Goal: Task Accomplishment & Management: Complete application form

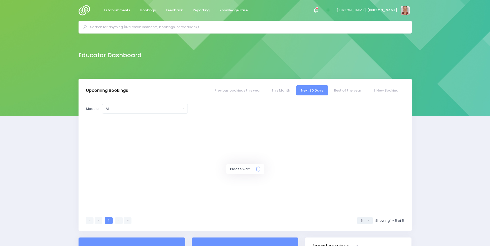
select select "5"
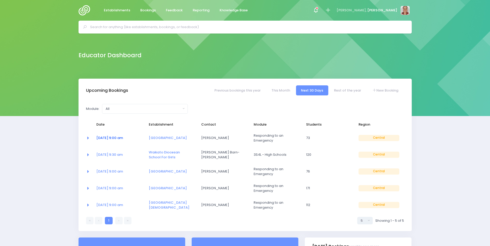
click at [119, 139] on link "07 Oct at 9:00 am" at bounding box center [109, 138] width 27 height 5
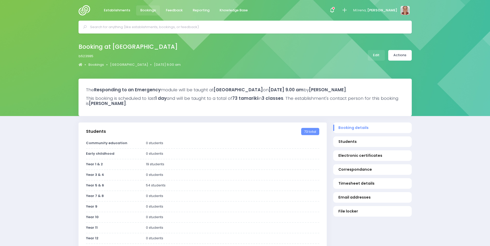
select select "5"
click at [382, 55] on link "Edit" at bounding box center [376, 55] width 17 height 11
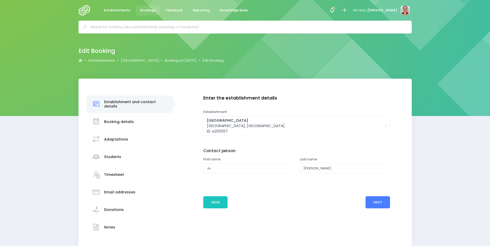
click at [375, 205] on button "Next" at bounding box center [377, 203] width 25 height 12
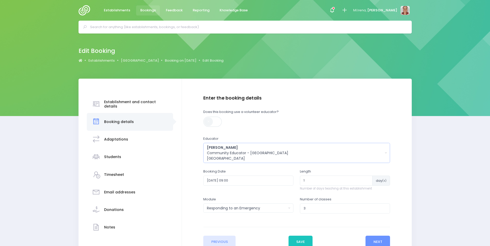
click at [267, 159] on div "Alicia Smale Community Educator - Waikato Central Region" at bounding box center [295, 153] width 176 height 16
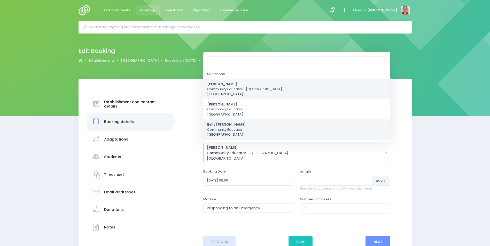
click at [232, 128] on span "Bells Glenn Community Educator Central Region" at bounding box center [226, 129] width 39 height 15
select select "661000"
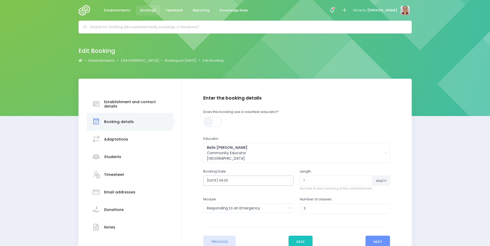
click at [265, 180] on input "2025-10-07 09:00" at bounding box center [248, 181] width 90 height 10
click at [229, 226] on td "14" at bounding box center [228, 227] width 9 height 9
click at [244, 216] on span "9" at bounding box center [242, 217] width 9 height 7
click at [216, 207] on span "9:00" at bounding box center [214, 209] width 14 height 7
type input "2025-10-14 09:00"
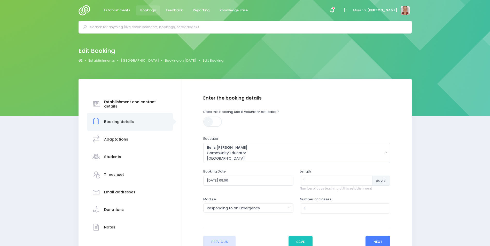
click at [376, 240] on button "Next" at bounding box center [377, 242] width 25 height 12
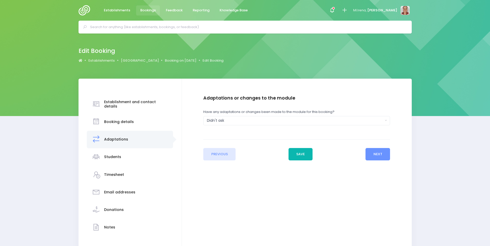
click at [304, 155] on button "Save" at bounding box center [300, 154] width 24 height 12
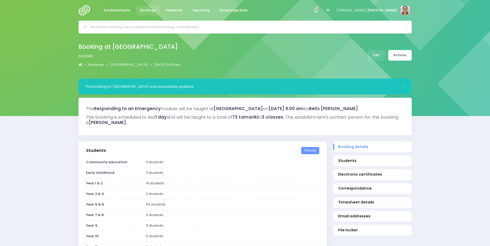
select select "5"
click at [407, 56] on link "Actions" at bounding box center [399, 55] width 23 height 11
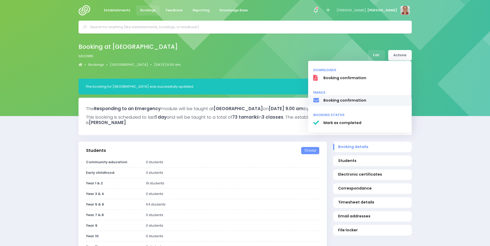
click at [376, 100] on span "Booking confirmation" at bounding box center [364, 100] width 83 height 5
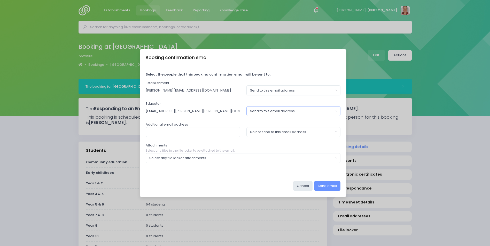
click at [308, 111] on div "Send to this email address" at bounding box center [292, 111] width 84 height 5
click at [306, 132] on span "Do not send to this email address" at bounding box center [278, 133] width 56 height 5
click at [313, 114] on button "Do not send to this email address" at bounding box center [293, 111] width 94 height 10
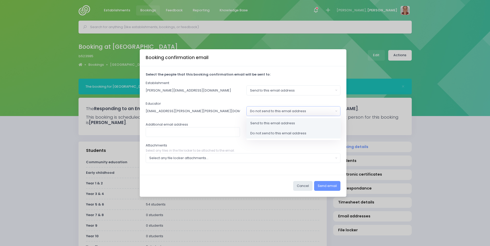
click at [309, 124] on link "Send to this email address" at bounding box center [293, 123] width 94 height 10
select select "send"
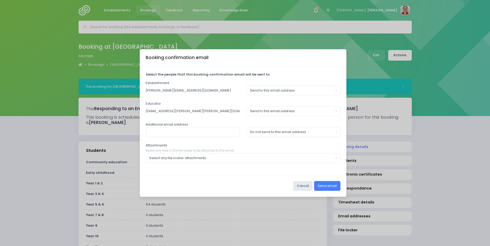
click at [323, 187] on button "Send email" at bounding box center [327, 186] width 26 height 10
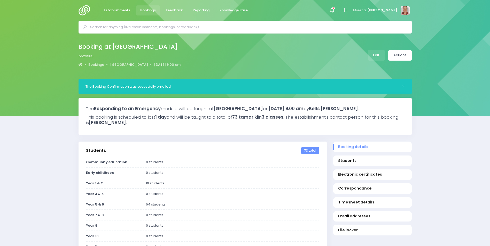
select select "5"
drag, startPoint x: 113, startPoint y: 10, endPoint x: 111, endPoint y: 11, distance: 2.8
click at [113, 10] on span "Establishments" at bounding box center [117, 10] width 26 height 5
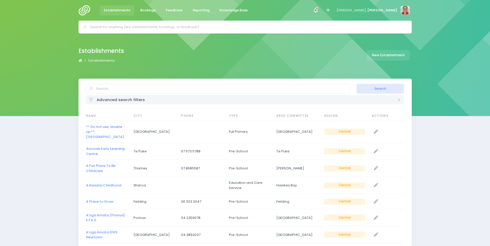
select select "20"
click at [83, 13] on img at bounding box center [85, 10] width 15 height 10
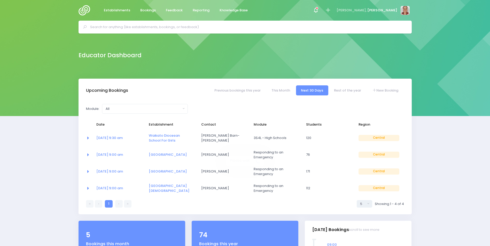
select select "5"
click at [134, 24] on input "text" at bounding box center [247, 27] width 314 height 8
click at [139, 29] on input "text" at bounding box center [247, 27] width 314 height 8
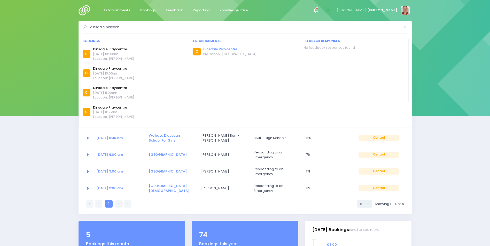
type input "dinsdale playcen"
click at [214, 48] on link "Dinsdale Playcentre" at bounding box center [229, 49] width 53 height 5
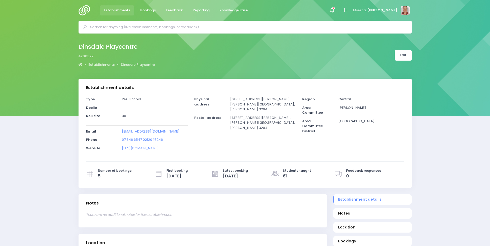
select select "5"
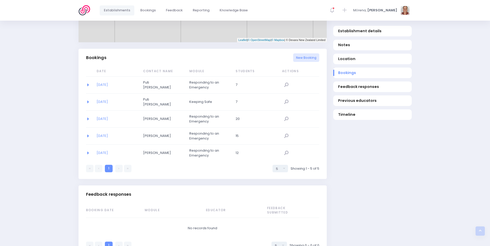
scroll to position [336, 0]
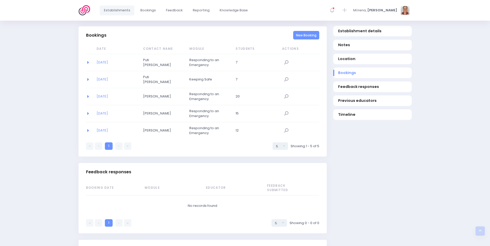
click at [311, 40] on link "New Booking" at bounding box center [306, 35] width 26 height 9
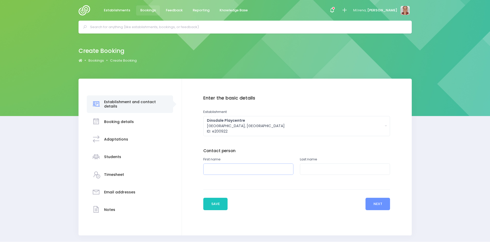
click at [251, 172] on input "text" at bounding box center [248, 170] width 90 height 12
type input "Joanna"
type input "Bowater"
click at [384, 201] on button "Next" at bounding box center [377, 204] width 25 height 12
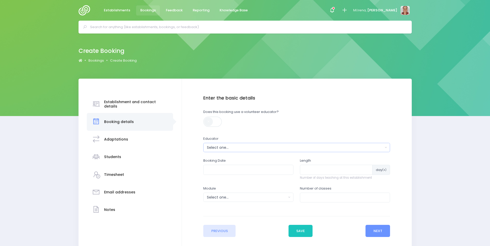
click at [241, 146] on div "Select one..." at bounding box center [295, 147] width 176 height 5
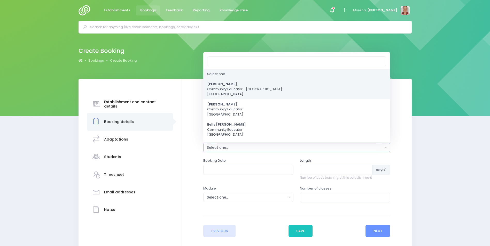
click at [229, 94] on span "Alicia Smale Community Educator - Waikato Central Region" at bounding box center [244, 89] width 75 height 15
select select "381987"
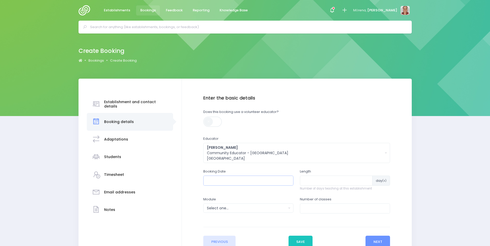
click at [231, 180] on input "text" at bounding box center [248, 181] width 90 height 10
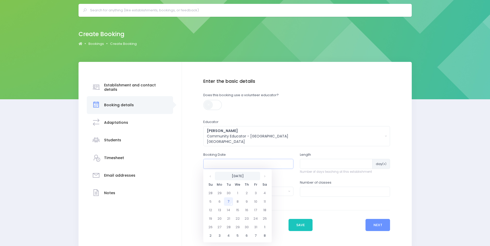
scroll to position [26, 0]
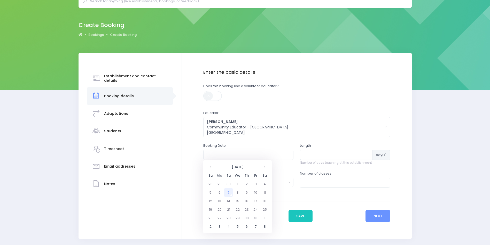
click at [229, 192] on td "7" at bounding box center [228, 193] width 9 height 9
click at [245, 189] on span "9" at bounding box center [242, 191] width 9 height 7
click at [246, 189] on span "9:30" at bounding box center [245, 191] width 14 height 7
type input "07/10/2025 09:30 AM"
click at [304, 153] on input "number" at bounding box center [336, 155] width 73 height 10
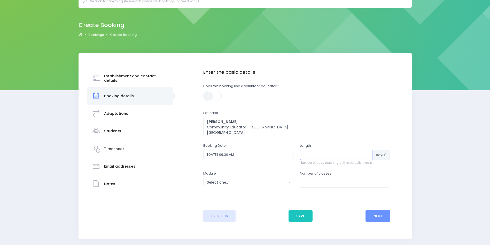
type input "1"
click at [263, 185] on div "Select one..." at bounding box center [247, 182] width 80 height 5
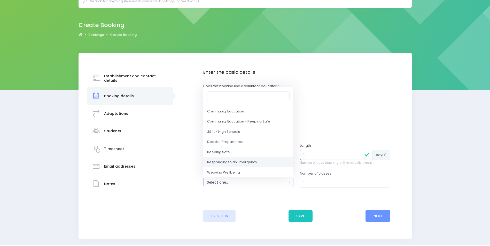
click at [245, 163] on span "Responding to an Emergency" at bounding box center [232, 162] width 50 height 5
select select "Responding to an Emergency"
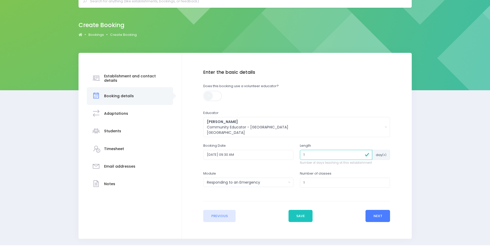
click at [378, 214] on button "Next" at bounding box center [377, 216] width 25 height 12
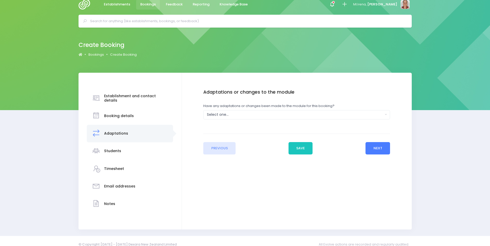
scroll to position [0, 0]
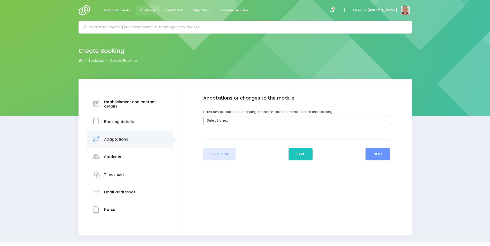
click at [237, 121] on div "Select one..." at bounding box center [295, 120] width 176 height 5
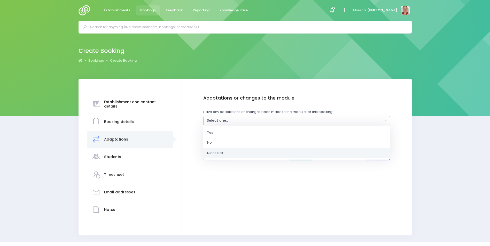
click at [245, 152] on link "Didn't ask" at bounding box center [296, 153] width 187 height 10
select select "Unknown"
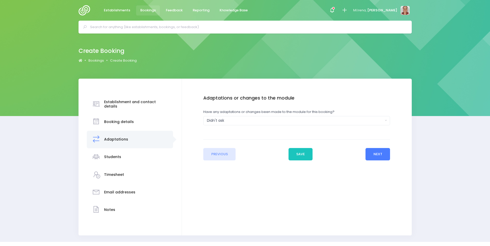
click at [372, 153] on button "Next" at bounding box center [377, 154] width 25 height 12
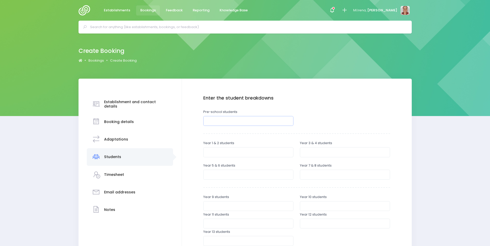
click at [238, 120] on input "number" at bounding box center [248, 121] width 90 height 10
type input "1"
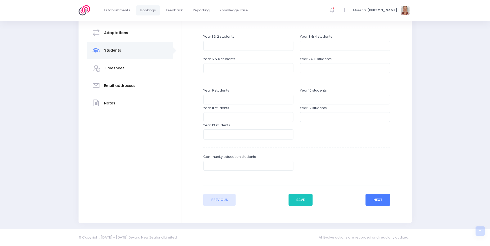
type input "20"
click at [387, 196] on button "Next" at bounding box center [377, 200] width 25 height 12
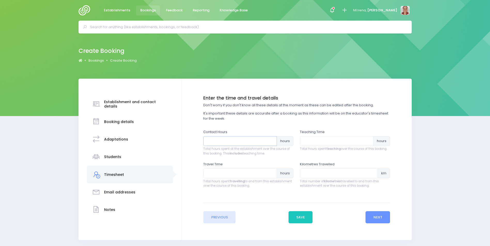
click at [231, 142] on input "number" at bounding box center [240, 141] width 74 height 10
type input "1"
click at [310, 141] on input "number" at bounding box center [337, 141] width 74 height 10
type input ".5"
click at [263, 171] on input "number" at bounding box center [240, 174] width 74 height 10
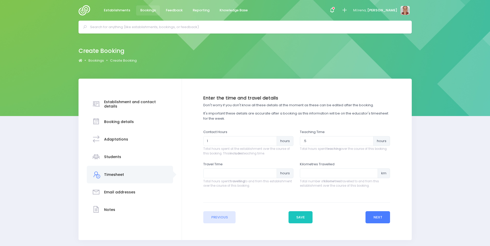
click at [384, 218] on button "Next" at bounding box center [377, 217] width 25 height 12
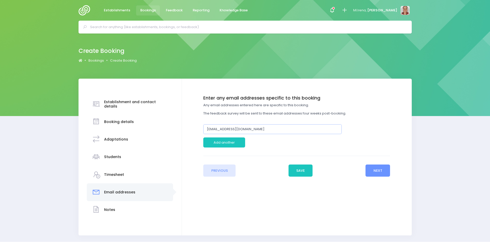
drag, startPoint x: 280, startPoint y: 127, endPoint x: 175, endPoint y: 136, distance: 105.5
click at [175, 136] on div "Establishment and contact details Booking details Adaptations" at bounding box center [244, 157] width 333 height 157
click at [254, 127] on input "putiwalmsley@gmail.com" at bounding box center [272, 129] width 138 height 10
drag, startPoint x: 256, startPoint y: 128, endPoint x: 165, endPoint y: 131, distance: 91.0
click at [165, 131] on div "Establishment and contact details Booking details Adaptations" at bounding box center [244, 157] width 333 height 157
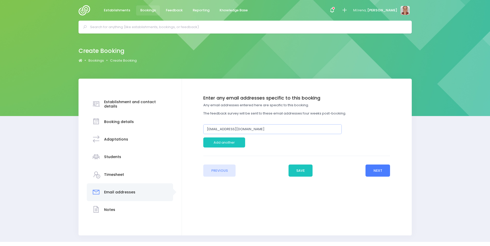
type input "jbowaterplaycentre@gmail.com"
click at [371, 168] on button "Next" at bounding box center [377, 171] width 25 height 12
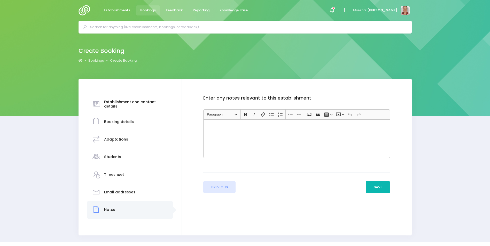
click at [381, 186] on button "Save" at bounding box center [378, 187] width 24 height 12
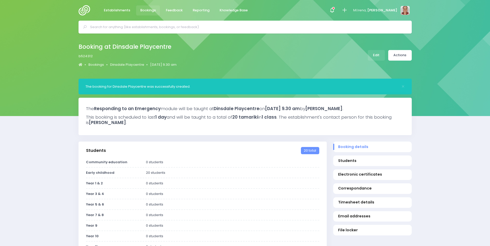
select select "5"
click at [404, 57] on link "Actions" at bounding box center [399, 55] width 23 height 11
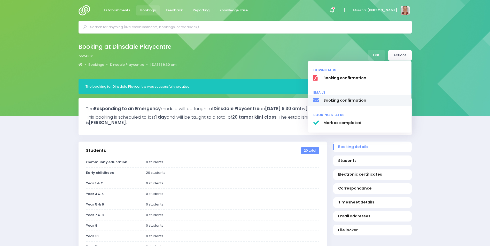
click at [377, 100] on span "Booking confirmation" at bounding box center [364, 100] width 83 height 5
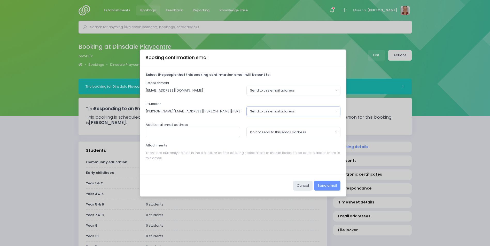
click at [302, 111] on div "Send to this email address" at bounding box center [292, 111] width 84 height 5
click at [322, 187] on button "Send email" at bounding box center [327, 186] width 26 height 10
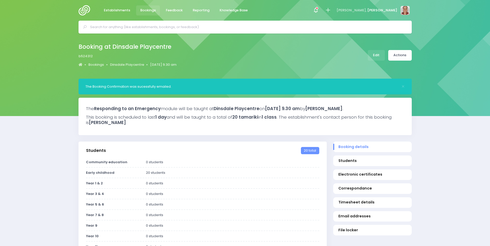
select select "5"
click at [175, 26] on input "text" at bounding box center [247, 27] width 314 height 8
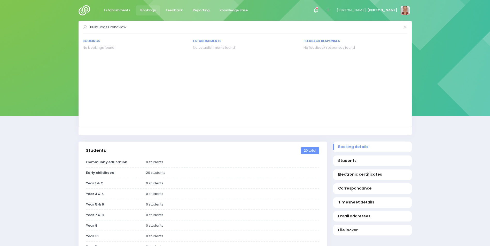
drag, startPoint x: 172, startPoint y: 24, endPoint x: 57, endPoint y: 42, distance: 116.3
type input "162 grandview"
click at [331, 8] on icon at bounding box center [328, 10] width 6 height 6
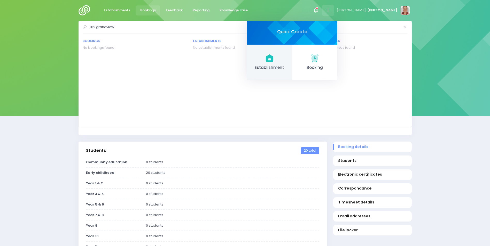
click at [292, 59] on link "Establishment" at bounding box center [269, 63] width 45 height 36
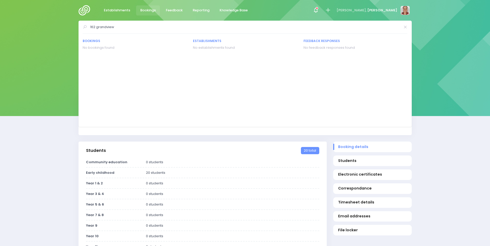
click at [294, 169] on div "Community education 0 students Early childhood 20 students Year 9" at bounding box center [202, 219] width 248 height 118
click at [294, 77] on div "Bookings No bookings found Establishments No establishments found Feedback resp…" at bounding box center [246, 81] width 327 height 84
click at [405, 27] on icon at bounding box center [405, 27] width 4 height 0
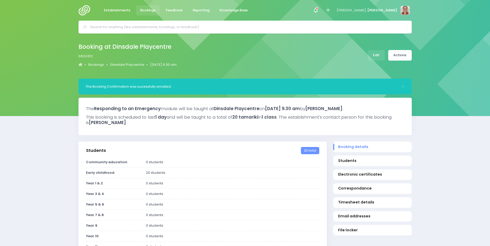
click at [146, 23] on input "text" at bounding box center [247, 27] width 314 height 8
click at [331, 8] on icon at bounding box center [328, 10] width 6 height 6
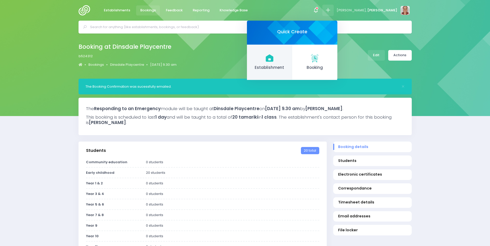
click at [292, 58] on link "Establishment" at bounding box center [269, 63] width 45 height 36
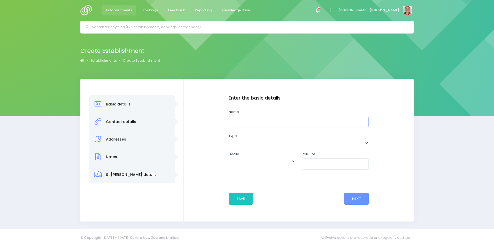
drag, startPoint x: 247, startPoint y: 119, endPoint x: 251, endPoint y: 119, distance: 3.4
click at [248, 119] on input "text" at bounding box center [299, 122] width 140 height 12
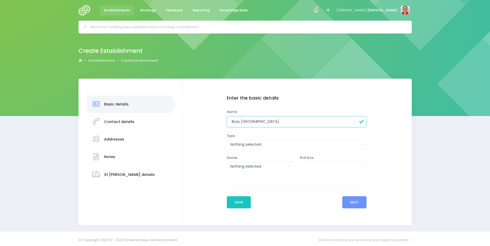
type input "Busy [GEOGRAPHIC_DATA]"
click at [256, 146] on div "Nothing selected" at bounding box center [294, 144] width 129 height 5
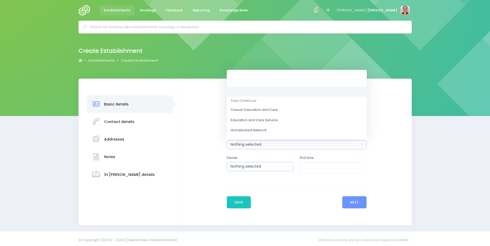
click at [254, 169] on div "Nothing selected" at bounding box center [258, 166] width 56 height 5
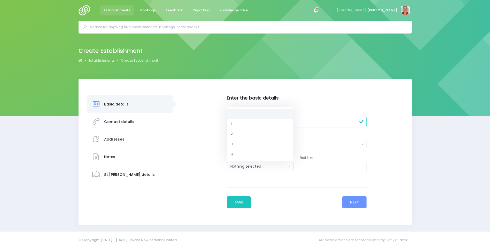
click at [254, 168] on div "Nothing selected" at bounding box center [258, 166] width 56 height 5
click at [307, 169] on input "number" at bounding box center [333, 168] width 67 height 12
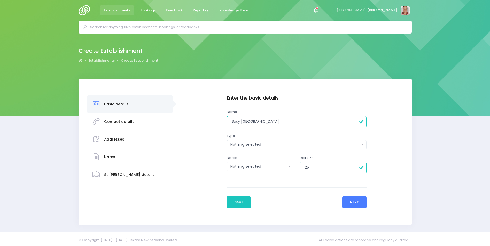
type input "25"
click at [354, 209] on button "Next" at bounding box center [354, 203] width 25 height 12
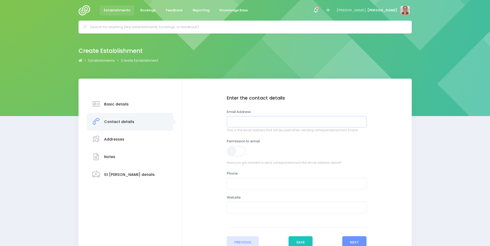
click at [296, 125] on input "email" at bounding box center [297, 122] width 140 height 12
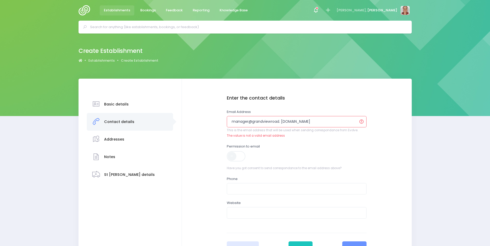
type input "manager@grandviewroad. busybees.org.nz"
click at [335, 138] on div "The value is not a valid email address" at bounding box center [297, 136] width 140 height 5
click at [318, 121] on input "manager@grandviewroad. busybees.org.nz" at bounding box center [297, 122] width 140 height 12
click at [342, 146] on div "Permission to email Have you got consent to send correspondance to the email ad…" at bounding box center [297, 157] width 140 height 27
click at [318, 125] on input "manager@grandviewroad. busybees.org.nz" at bounding box center [297, 122] width 140 height 12
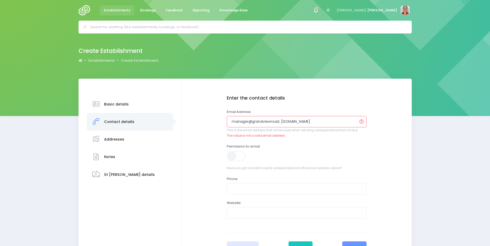
drag, startPoint x: 315, startPoint y: 120, endPoint x: 202, endPoint y: 133, distance: 113.5
click at [202, 133] on div "Enter the basic details Name Busy Bees Grandview Road Type Casual-Education and…" at bounding box center [296, 175] width 219 height 159
click at [108, 24] on input "text" at bounding box center [247, 27] width 314 height 8
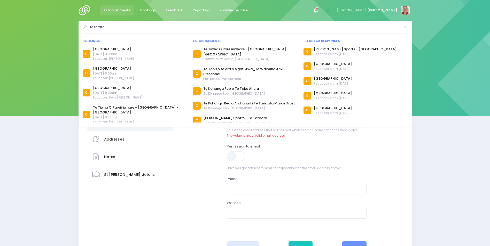
type input "te totara"
click at [176, 163] on div "Basic details Contact details Addresses Notes" at bounding box center [129, 175] width 103 height 192
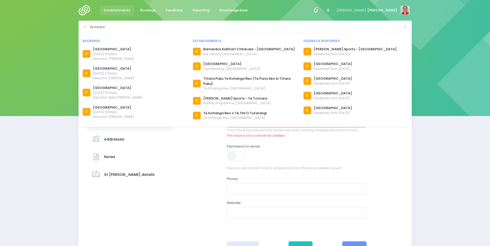
click at [317, 127] on div "te totara Bookings C Te Totara Primary School C C C C C C" at bounding box center [244, 74] width 333 height 106
click at [205, 148] on div "Enter the basic details Name Busy Bees Grandview Road Type Casual-Education and…" at bounding box center [296, 175] width 219 height 159
click at [408, 152] on div "Enter the basic details Name Busy Bees Grandview Road Type Casual-Education and…" at bounding box center [297, 175] width 230 height 192
click at [455, 148] on div "Basic details Contact details Addresses" at bounding box center [245, 175] width 490 height 192
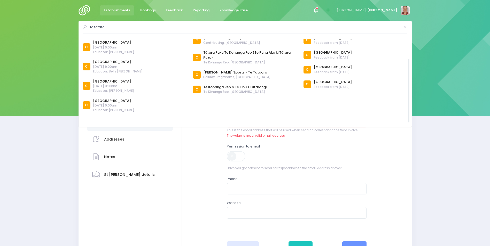
click at [410, 70] on div at bounding box center [409, 81] width 1 height 84
click at [58, 153] on div "Basic details Contact details Addresses" at bounding box center [245, 175] width 490 height 192
click at [195, 195] on div "Enter the basic details Name Busy Bees Grandview Road Type Casual-Education and…" at bounding box center [296, 175] width 219 height 159
click at [112, 26] on input "te totara" at bounding box center [245, 27] width 310 height 8
drag, startPoint x: 78, startPoint y: 35, endPoint x: 72, endPoint y: 36, distance: 6.1
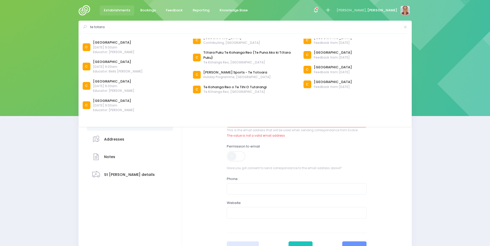
click at [74, 36] on div "Create Establishment Establishments Create Establishment" at bounding box center [245, 56] width 490 height 45
drag, startPoint x: 64, startPoint y: 38, endPoint x: 56, endPoint y: 36, distance: 8.1
click at [64, 38] on div "Create Establishment Establishments Create Establishment" at bounding box center [245, 56] width 490 height 45
drag, startPoint x: 224, startPoint y: 199, endPoint x: 236, endPoint y: 161, distance: 39.7
click at [224, 198] on div "Enter the basic details Name Busy Bees Grandview Road Type Casual-Education and…" at bounding box center [296, 175] width 146 height 159
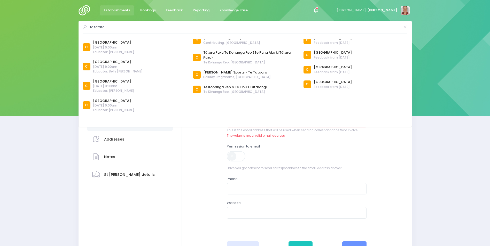
click at [244, 153] on span at bounding box center [236, 156] width 19 height 10
click at [242, 156] on span at bounding box center [236, 156] width 19 height 10
drag, startPoint x: 108, startPoint y: 28, endPoint x: 55, endPoint y: 28, distance: 53.2
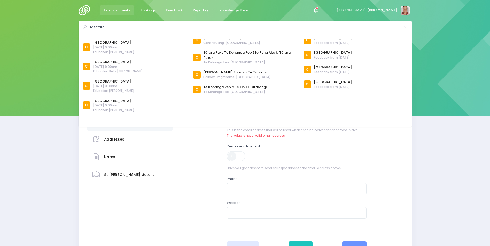
click at [55, 28] on div "te totara Bookings C" at bounding box center [245, 27] width 490 height 13
click at [451, 127] on div "Basic details Contact details Addresses" at bounding box center [245, 175] width 490 height 192
drag, startPoint x: 375, startPoint y: 110, endPoint x: 357, endPoint y: 114, distance: 18.6
click at [376, 110] on div "Feedback responses C Kelly Sports - Seddon Road Feedback from 25 July 2018 C Te…" at bounding box center [355, 68] width 111 height 110
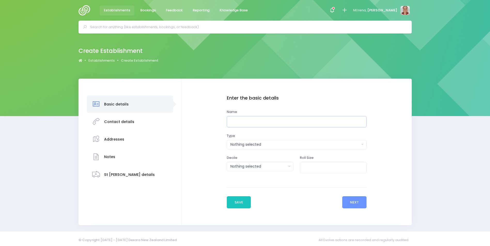
click at [277, 123] on input "text" at bounding box center [297, 122] width 140 height 12
click at [251, 125] on input "text" at bounding box center [297, 122] width 140 height 12
type input "Busy [GEOGRAPHIC_DATA]"
click at [283, 149] on div "Enter the basic details Name Busy [GEOGRAPHIC_DATA] Type Casual-Education and C…" at bounding box center [297, 140] width 140 height 88
drag, startPoint x: 283, startPoint y: 149, endPoint x: 283, endPoint y: 146, distance: 2.8
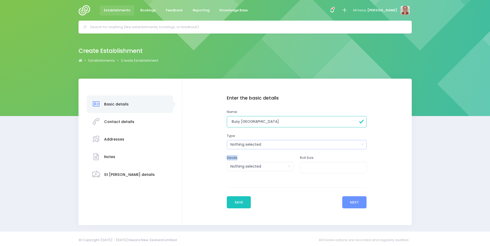
click at [283, 146] on div "Nothing selected" at bounding box center [294, 144] width 129 height 5
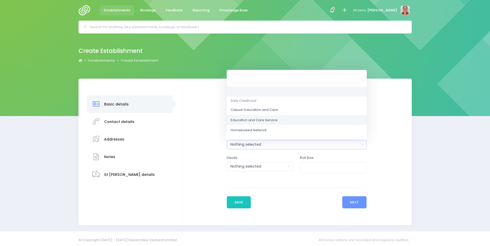
click at [267, 118] on span "Education and Care Service" at bounding box center [254, 120] width 47 height 5
select select "Education and Care Service"
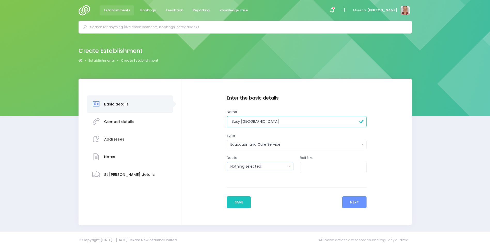
click at [272, 162] on button "Nothing selected" at bounding box center [260, 166] width 67 height 9
click at [275, 166] on div "Nothing selected" at bounding box center [258, 166] width 56 height 5
click at [313, 165] on input "number" at bounding box center [333, 168] width 67 height 12
type input "25"
click at [360, 199] on button "Next" at bounding box center [354, 203] width 25 height 12
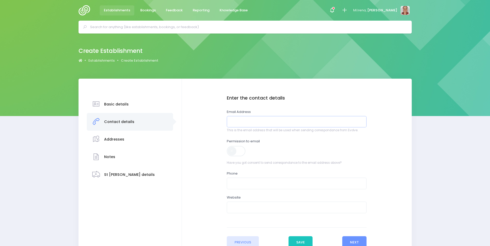
click at [278, 125] on input "email" at bounding box center [297, 122] width 140 height 12
type input "[EMAIL_ADDRESS][DOMAIN_NAME]"
click at [317, 161] on span "Have you got consent to send correspondance to the email address above?" at bounding box center [297, 163] width 140 height 5
click at [241, 152] on span at bounding box center [236, 151] width 19 height 10
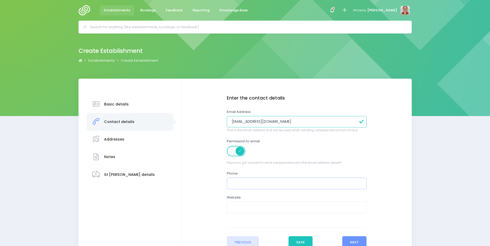
click at [249, 185] on input "text" at bounding box center [297, 184] width 140 height 12
type input "079292654"
click at [350, 240] on button "Next" at bounding box center [354, 243] width 25 height 12
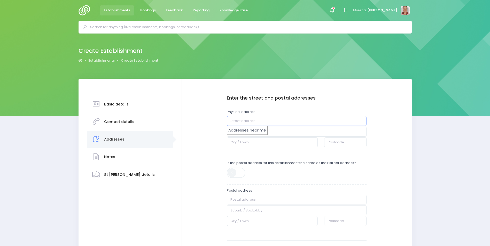
click at [285, 120] on input "text" at bounding box center [297, 121] width 140 height 10
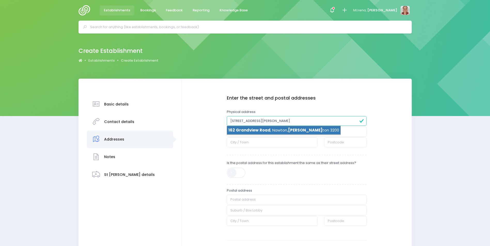
click at [293, 131] on span "Hamil" at bounding box center [305, 130] width 34 height 5
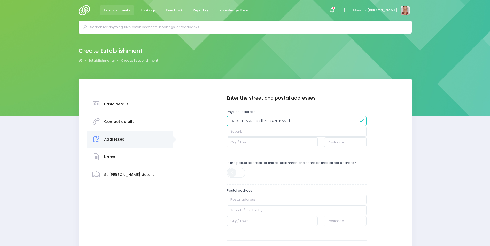
type input "162 Grandview Road"
type input "Nawton"
type input "Hamilton"
type input "3200"
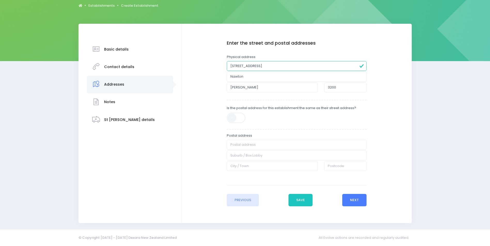
scroll to position [55, 0]
click at [360, 201] on button "Next" at bounding box center [354, 200] width 25 height 12
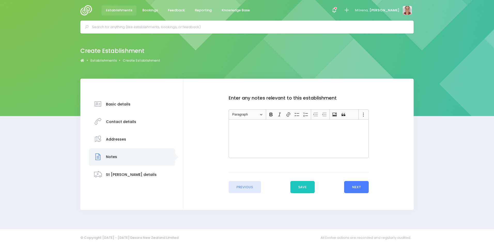
click at [364, 192] on button "Next" at bounding box center [356, 187] width 25 height 12
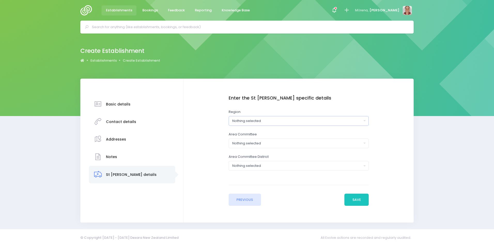
click at [287, 120] on div "Nothing selected" at bounding box center [296, 121] width 129 height 5
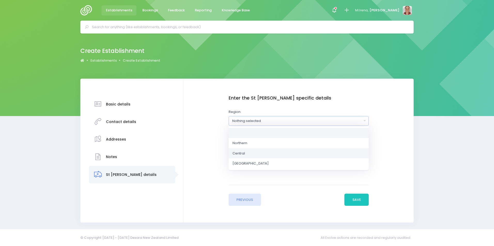
click at [270, 155] on link "Central" at bounding box center [299, 153] width 140 height 10
select select "Central"
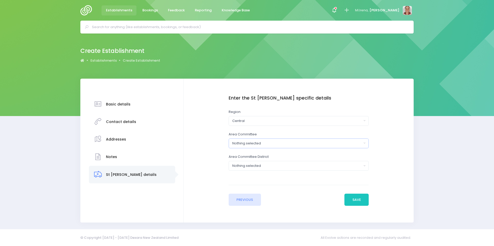
click at [275, 142] on div "Nothing selected" at bounding box center [296, 143] width 129 height 5
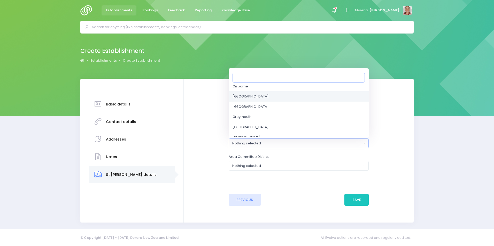
scroll to position [336, 0]
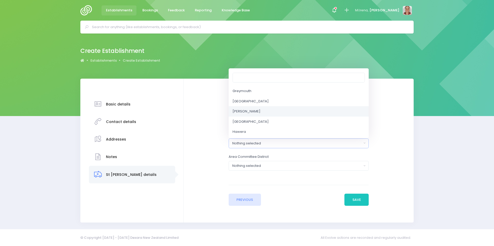
click at [257, 110] on link "Hamilton" at bounding box center [299, 111] width 140 height 10
select select "Hamilton"
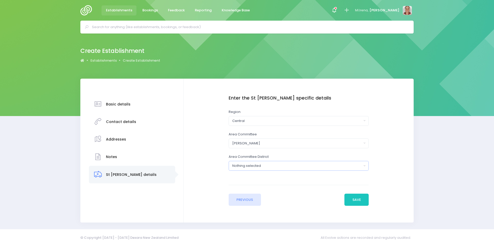
click at [290, 164] on div "Nothing selected" at bounding box center [296, 165] width 129 height 5
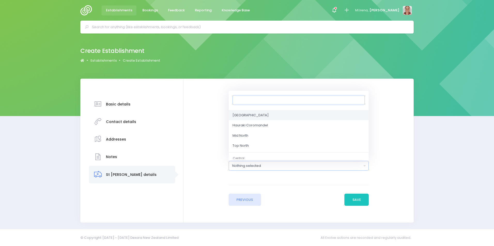
scroll to position [52, 0]
click at [278, 112] on link "Mid North" at bounding box center [299, 110] width 140 height 10
select select "Mid North"
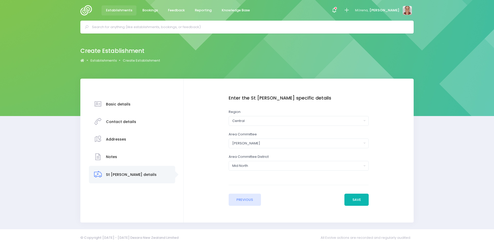
click at [350, 200] on button "Save" at bounding box center [356, 200] width 24 height 12
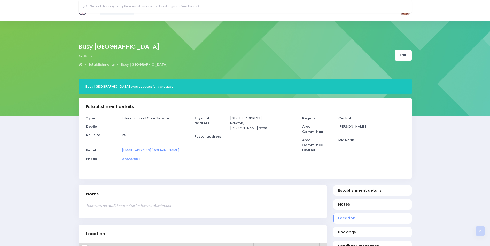
select select "5"
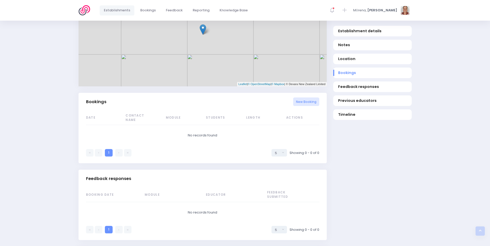
scroll to position [293, 0]
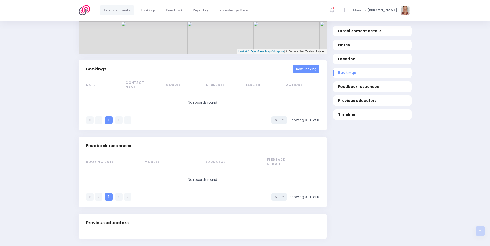
click at [316, 73] on link "New Booking" at bounding box center [306, 69] width 26 height 9
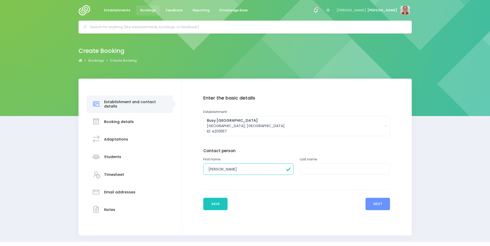
type input "[PERSON_NAME]"
click at [324, 166] on input "text" at bounding box center [345, 170] width 90 height 12
type input "."
click at [379, 202] on button "Next" at bounding box center [377, 204] width 25 height 12
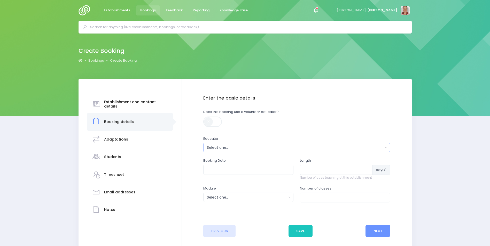
click at [231, 148] on div "Select one..." at bounding box center [295, 147] width 176 height 5
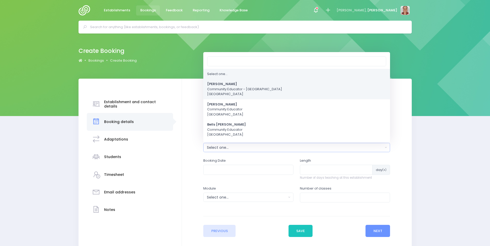
click at [233, 90] on span "[PERSON_NAME] Community Educator - [GEOGRAPHIC_DATA]" at bounding box center [244, 89] width 75 height 15
select select "381987"
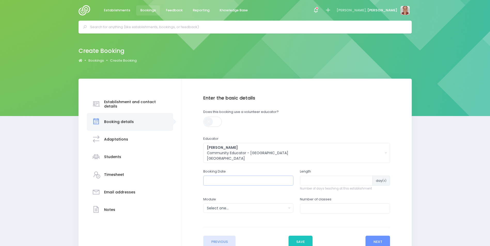
click at [218, 183] on input "text" at bounding box center [248, 181] width 90 height 10
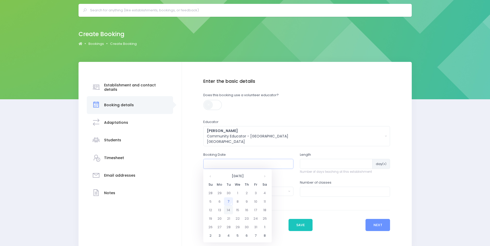
scroll to position [26, 0]
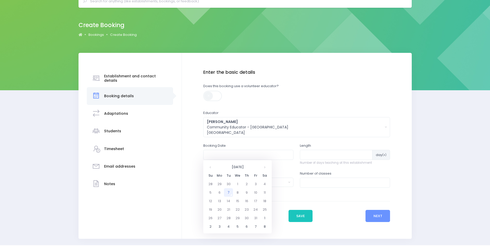
click at [229, 194] on td "7" at bounding box center [228, 193] width 9 height 9
click at [256, 190] on span "10" at bounding box center [252, 191] width 9 height 7
click at [229, 199] on span "10:45" at bounding box center [229, 199] width 14 height 7
type input "[DATE] 10:45 AM"
click at [319, 154] on input "number" at bounding box center [336, 155] width 73 height 10
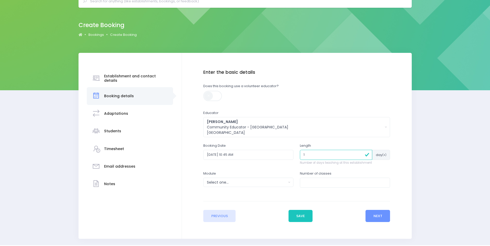
type input "1"
click at [251, 183] on div "Select one..." at bounding box center [247, 182] width 80 height 5
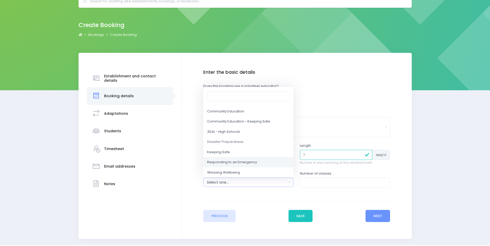
click at [237, 162] on span "Responding to an Emergency" at bounding box center [232, 162] width 50 height 5
select select "Responding to an Emergency"
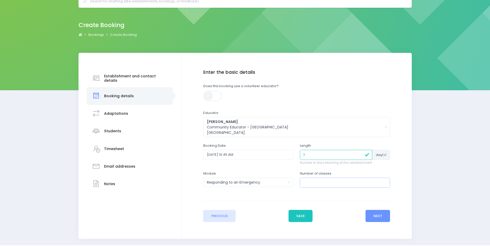
click at [313, 181] on input "number" at bounding box center [345, 183] width 90 height 10
type input "1"
click at [371, 210] on div "Previous Save Next" at bounding box center [296, 211] width 187 height 21
click at [372, 213] on button "Next" at bounding box center [377, 216] width 25 height 12
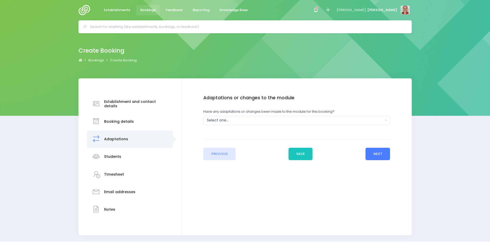
scroll to position [0, 0]
click at [242, 121] on div "Select one..." at bounding box center [295, 120] width 176 height 5
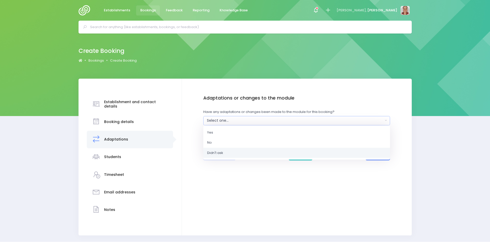
click at [233, 154] on link "Didn't ask" at bounding box center [296, 153] width 187 height 10
select select "Unknown"
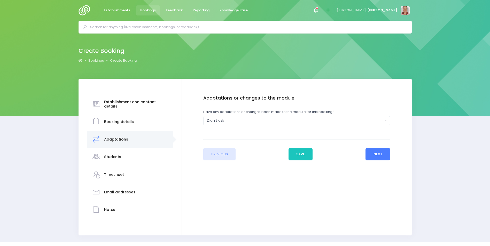
click at [372, 149] on button "Next" at bounding box center [377, 154] width 25 height 12
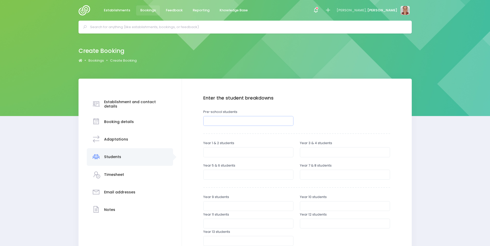
click at [246, 124] on input "number" at bounding box center [248, 121] width 90 height 10
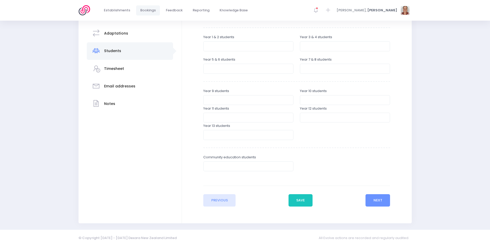
scroll to position [107, 0]
type input "25"
click at [372, 200] on button "Next" at bounding box center [377, 200] width 25 height 12
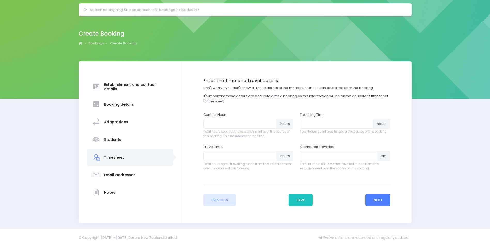
scroll to position [0, 0]
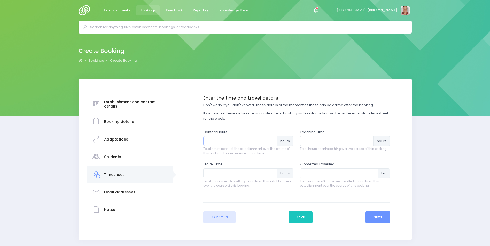
click at [242, 144] on input "number" at bounding box center [240, 141] width 74 height 10
type input "1"
click at [315, 146] on input "number" at bounding box center [337, 141] width 74 height 10
type input ".5"
click at [223, 171] on input "number" at bounding box center [240, 174] width 74 height 10
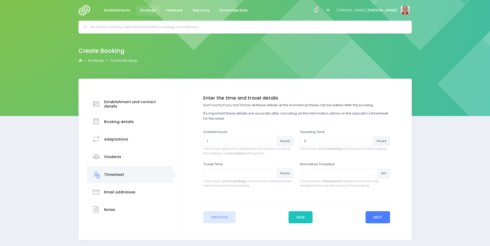
click at [378, 218] on button "Next" at bounding box center [377, 217] width 25 height 12
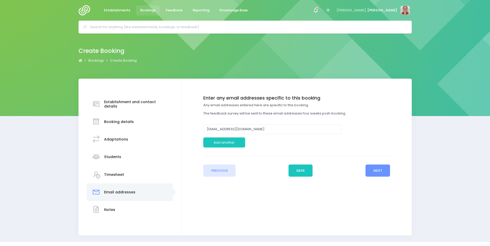
click at [381, 177] on div "Enter the basic details Establishment Select one... ** Do not use, double up **…" at bounding box center [297, 157] width 230 height 157
click at [381, 174] on button "Next" at bounding box center [377, 171] width 25 height 12
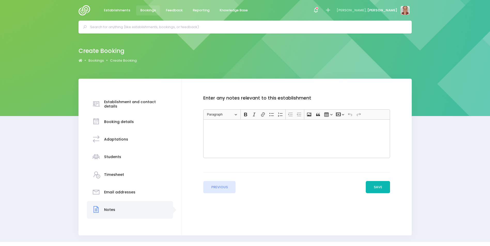
click at [381, 186] on button "Save" at bounding box center [378, 187] width 24 height 12
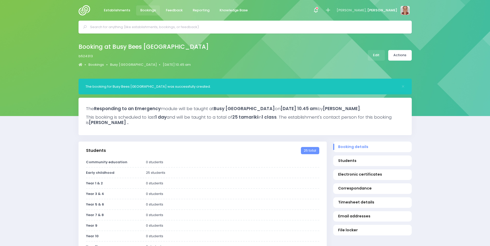
select select "5"
click at [398, 53] on link "Actions" at bounding box center [399, 55] width 23 height 11
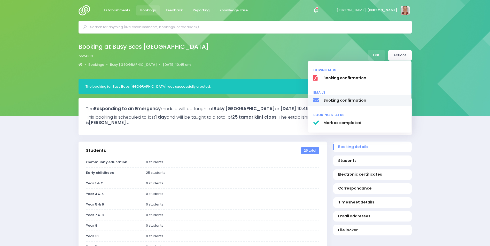
click at [369, 99] on span "Booking confirmation" at bounding box center [364, 100] width 83 height 5
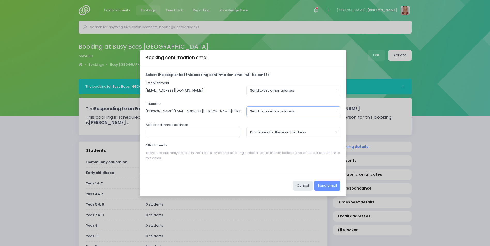
click at [315, 115] on button "Send to this email address" at bounding box center [293, 112] width 94 height 10
click at [316, 136] on link "Do not send to this email address" at bounding box center [293, 134] width 94 height 10
select select "no_email"
click at [320, 186] on button "Send email" at bounding box center [327, 186] width 26 height 10
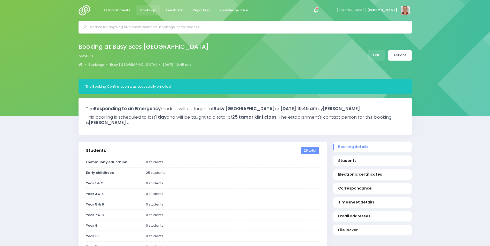
select select "5"
